Goal: Find specific page/section

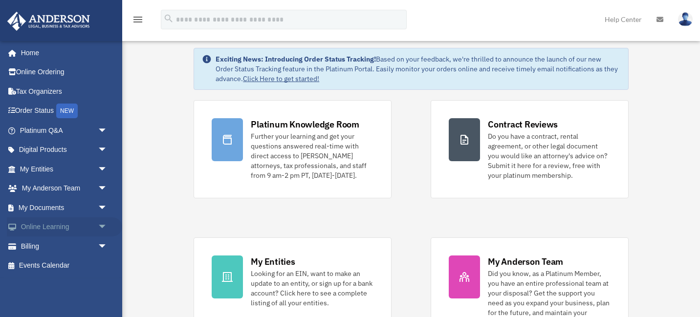
scroll to position [72, 0]
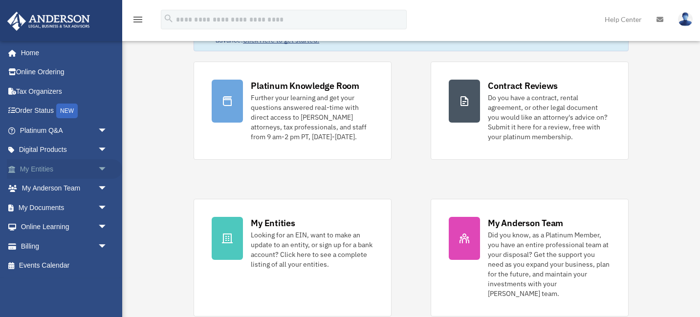
click at [100, 170] on span "arrow_drop_down" at bounding box center [108, 169] width 20 height 20
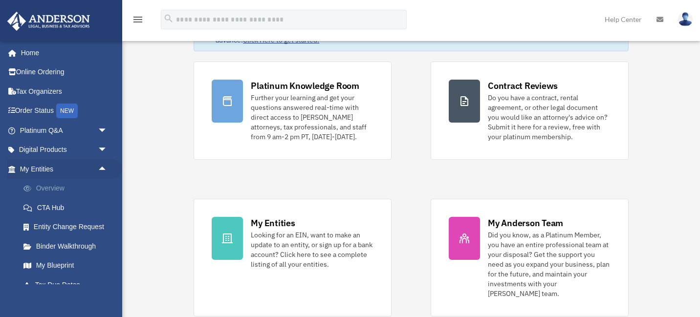
click at [60, 187] on link "Overview" at bounding box center [68, 189] width 109 height 20
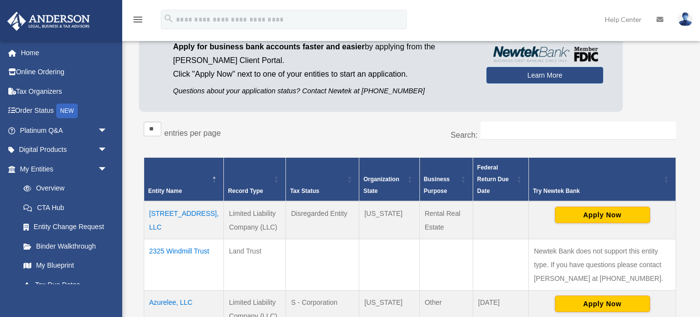
scroll to position [104, 0]
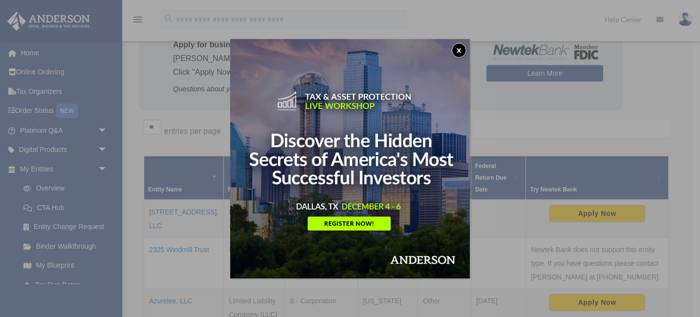
click at [461, 47] on button "x" at bounding box center [459, 50] width 15 height 15
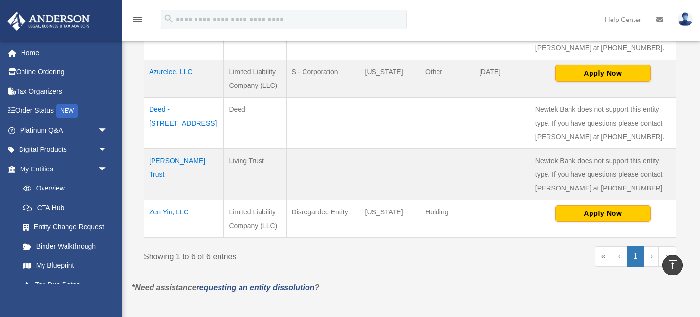
scroll to position [324, 0]
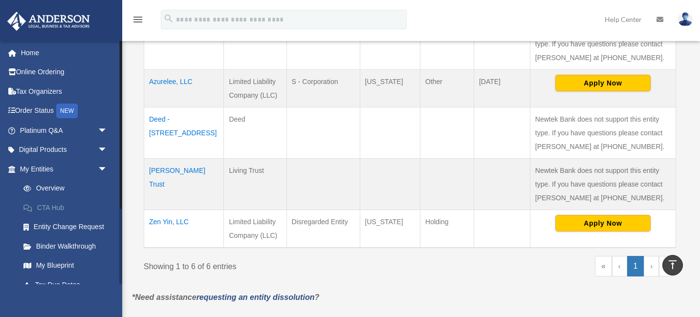
click at [53, 207] on link "CTA Hub" at bounding box center [68, 208] width 109 height 20
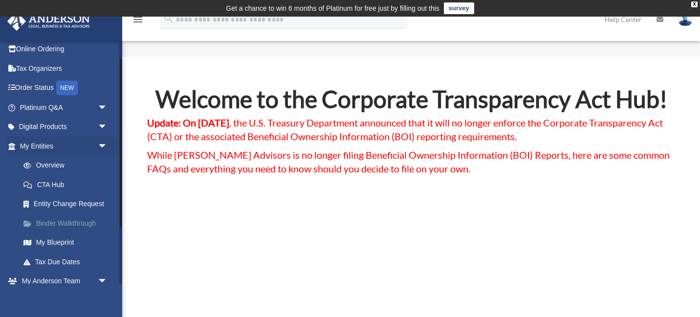
scroll to position [31, 0]
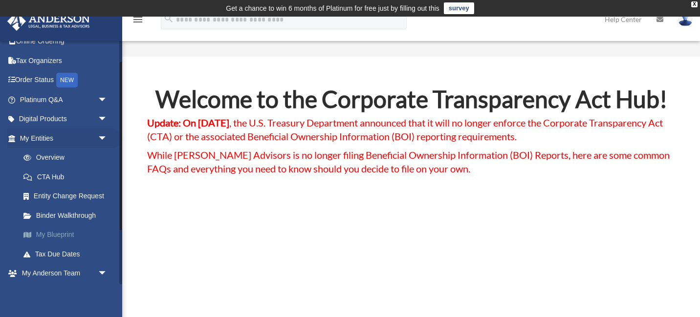
click at [68, 232] on link "My Blueprint" at bounding box center [68, 235] width 109 height 20
